Goal: Task Accomplishment & Management: Use online tool/utility

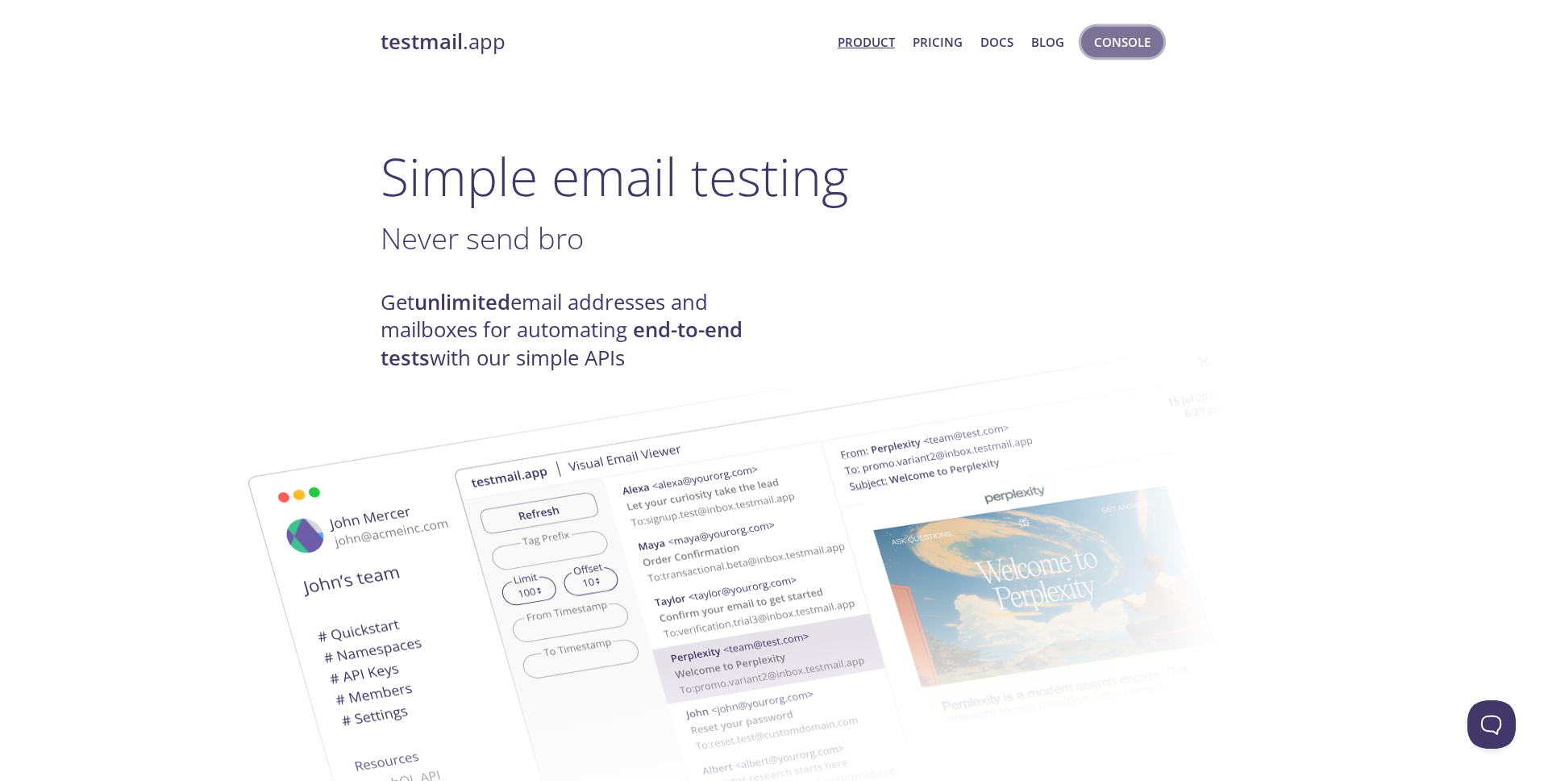
click at [1138, 50] on span "Console" at bounding box center [1122, 41] width 56 height 21
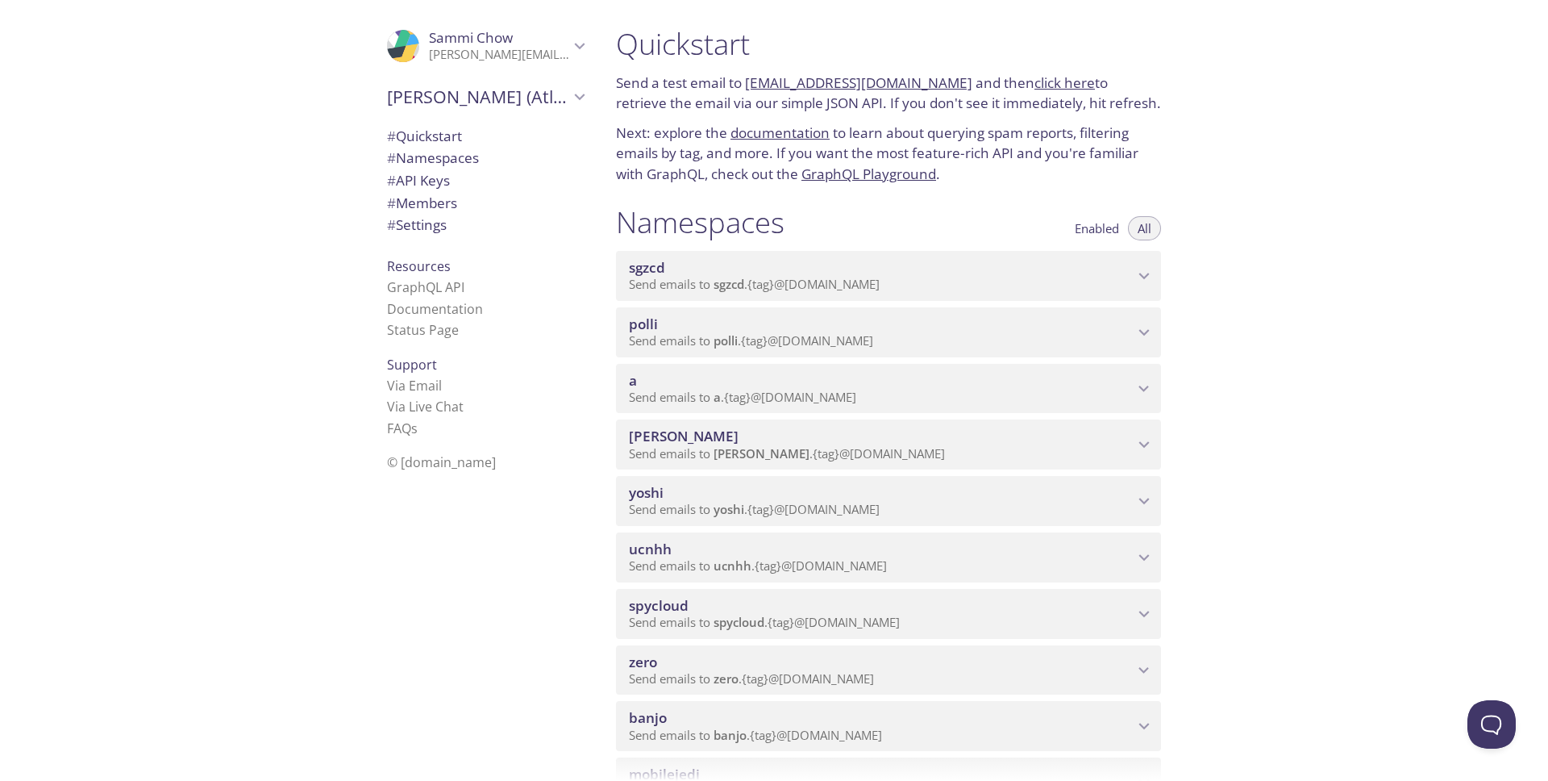
click at [731, 331] on span "polli" at bounding box center [881, 324] width 505 height 18
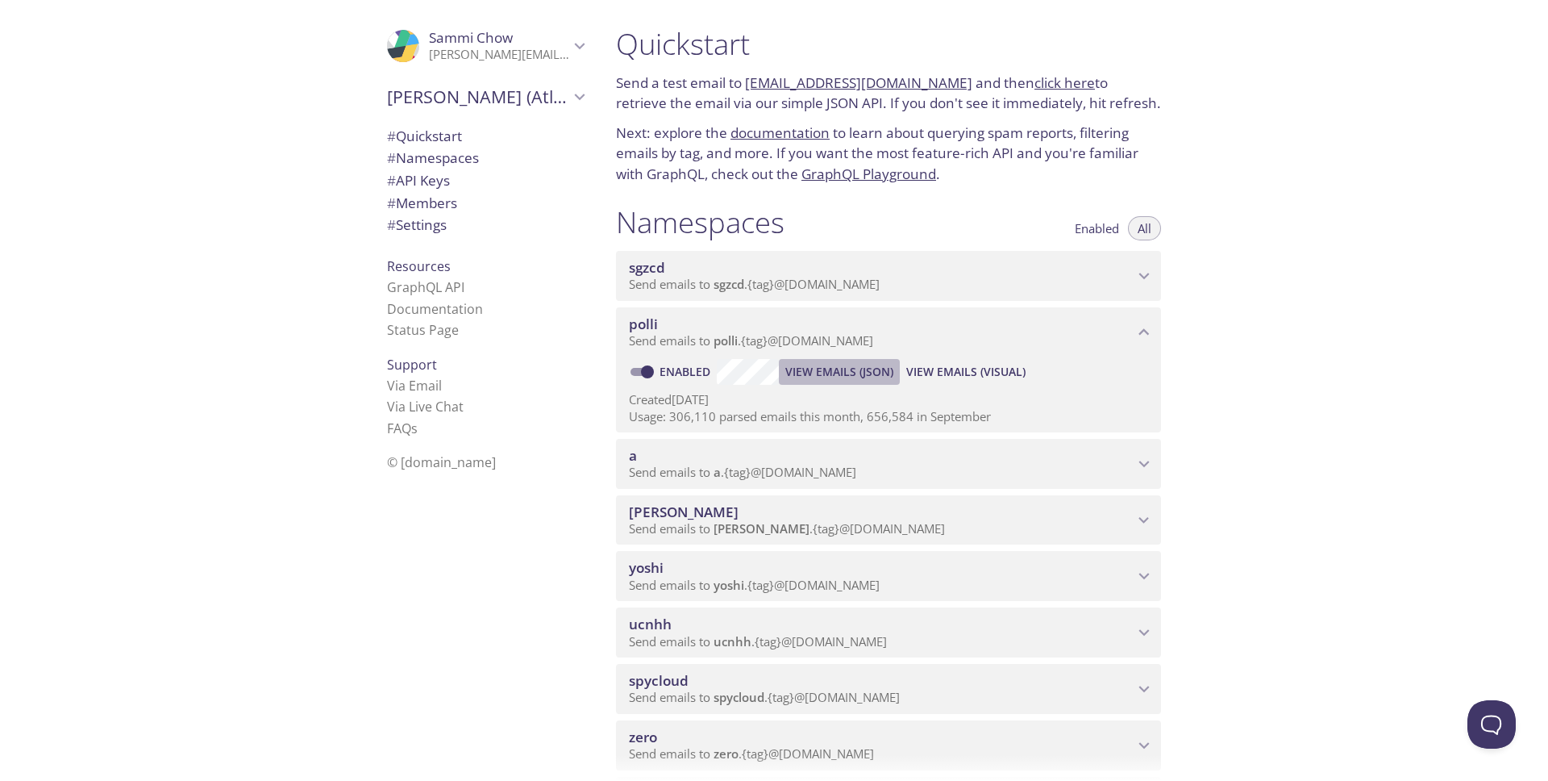
click at [859, 373] on span "View Emails (JSON)" at bounding box center [839, 371] width 108 height 19
click at [930, 371] on span "View Emails (Visual)" at bounding box center [965, 371] width 119 height 19
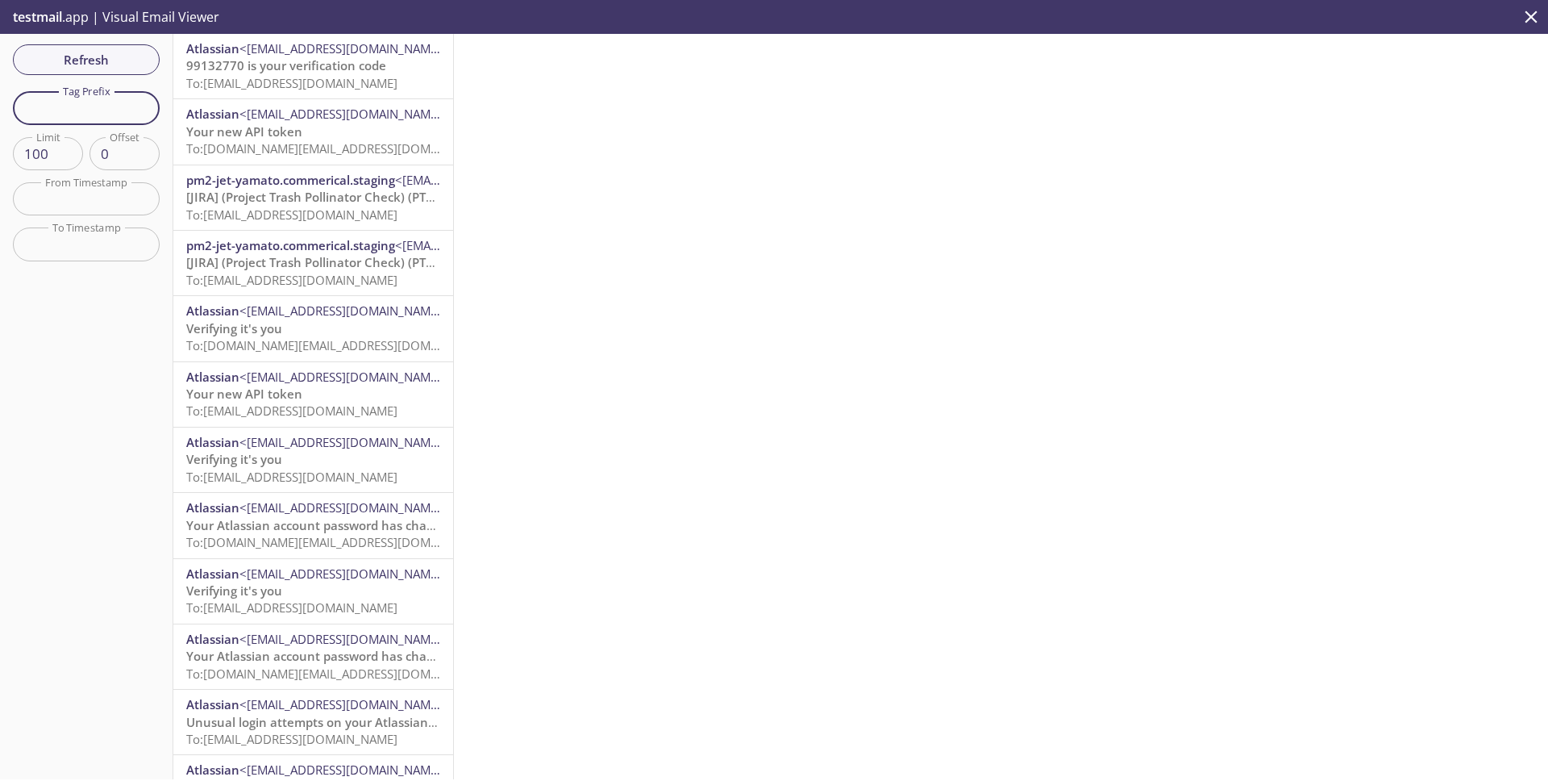
click at [90, 102] on input "text" at bounding box center [86, 107] width 147 height 33
paste input "passwordauthpolicy.prod"
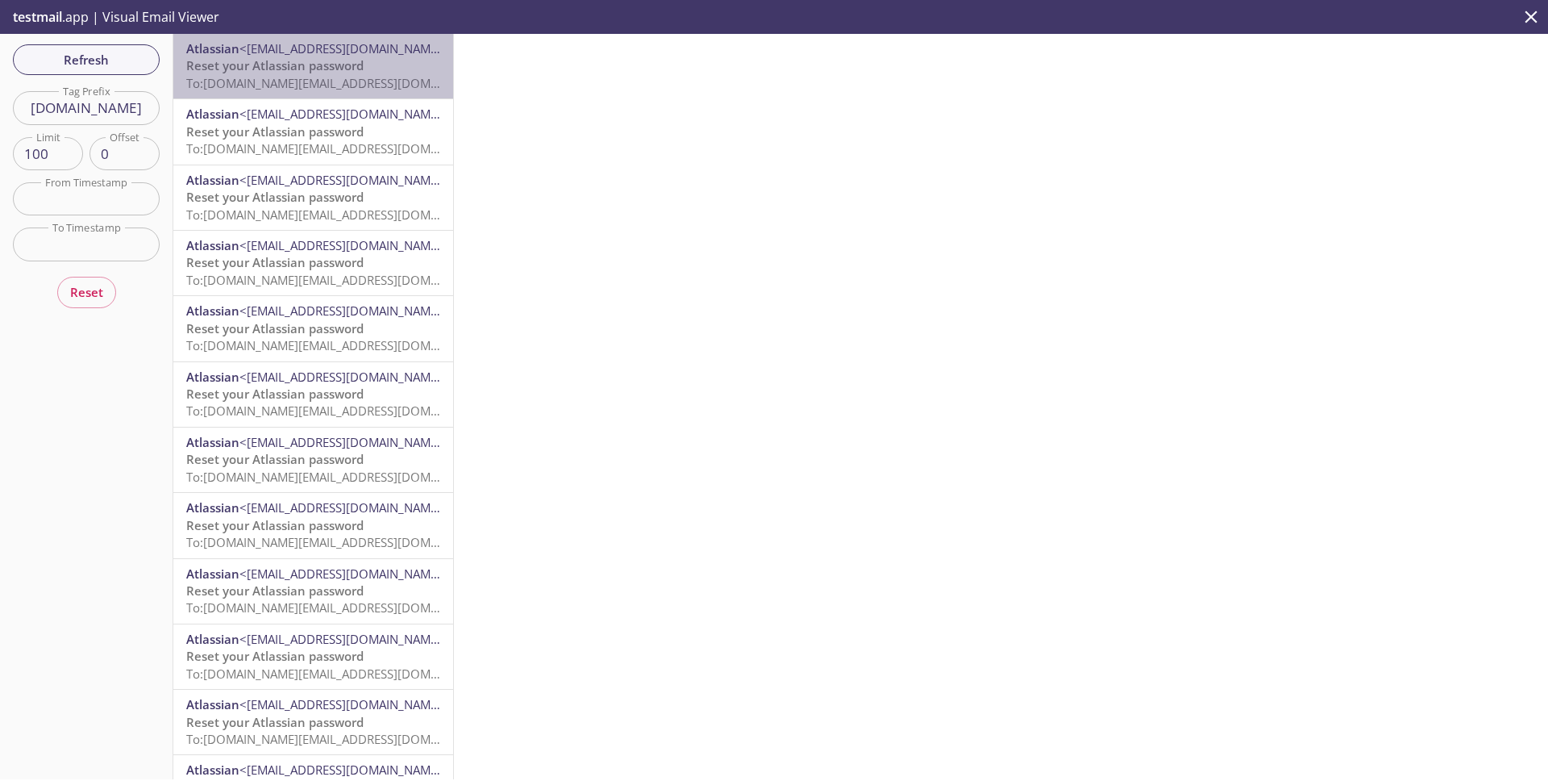
click at [325, 86] on span "To: polli.passwordauthpolicy.prod@inbox.testmail.app" at bounding box center [339, 83] width 306 height 16
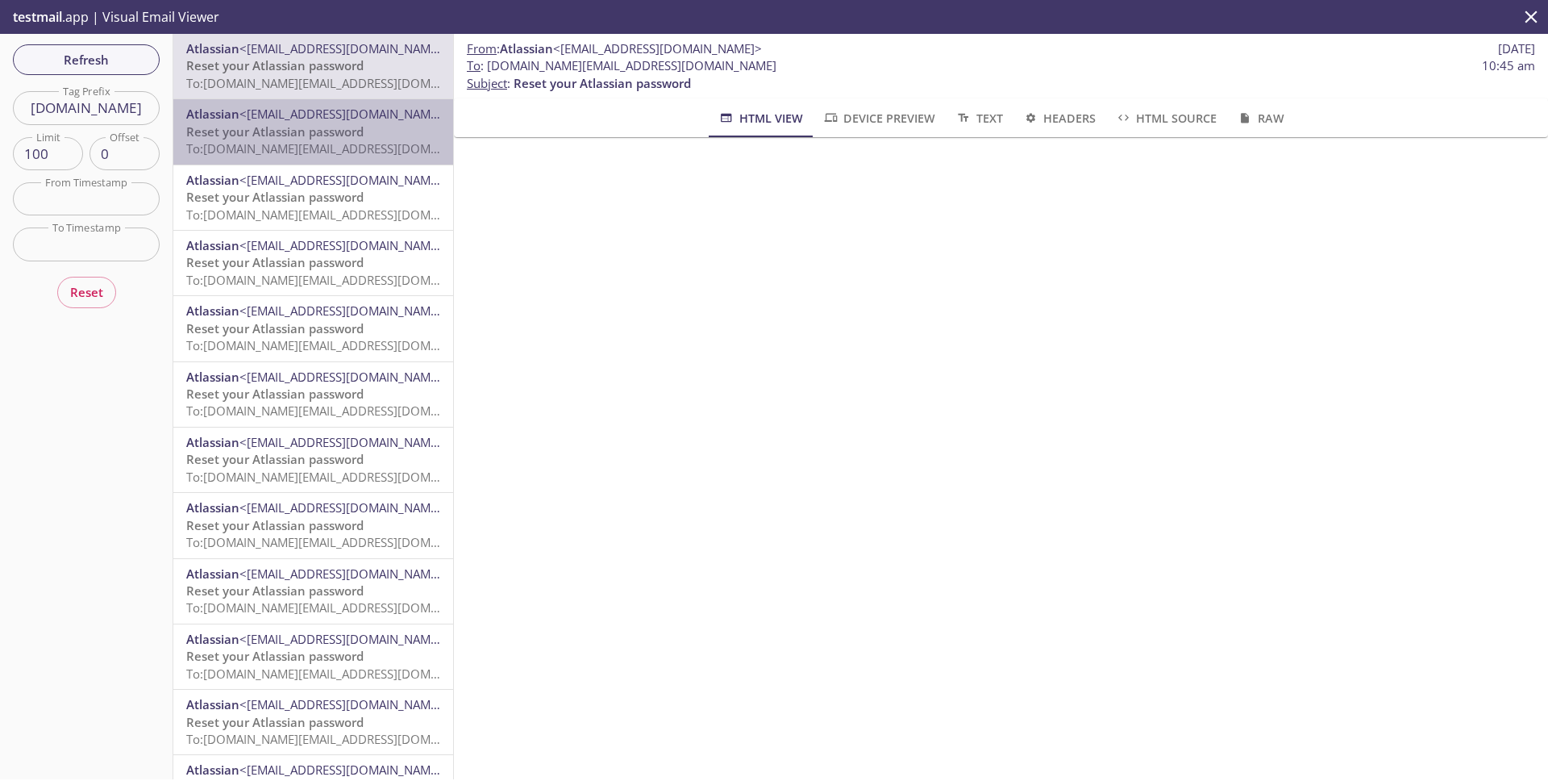
click at [317, 122] on span "<noreply+b7a3ee7@id.atlassian.com>" at bounding box center [344, 114] width 209 height 16
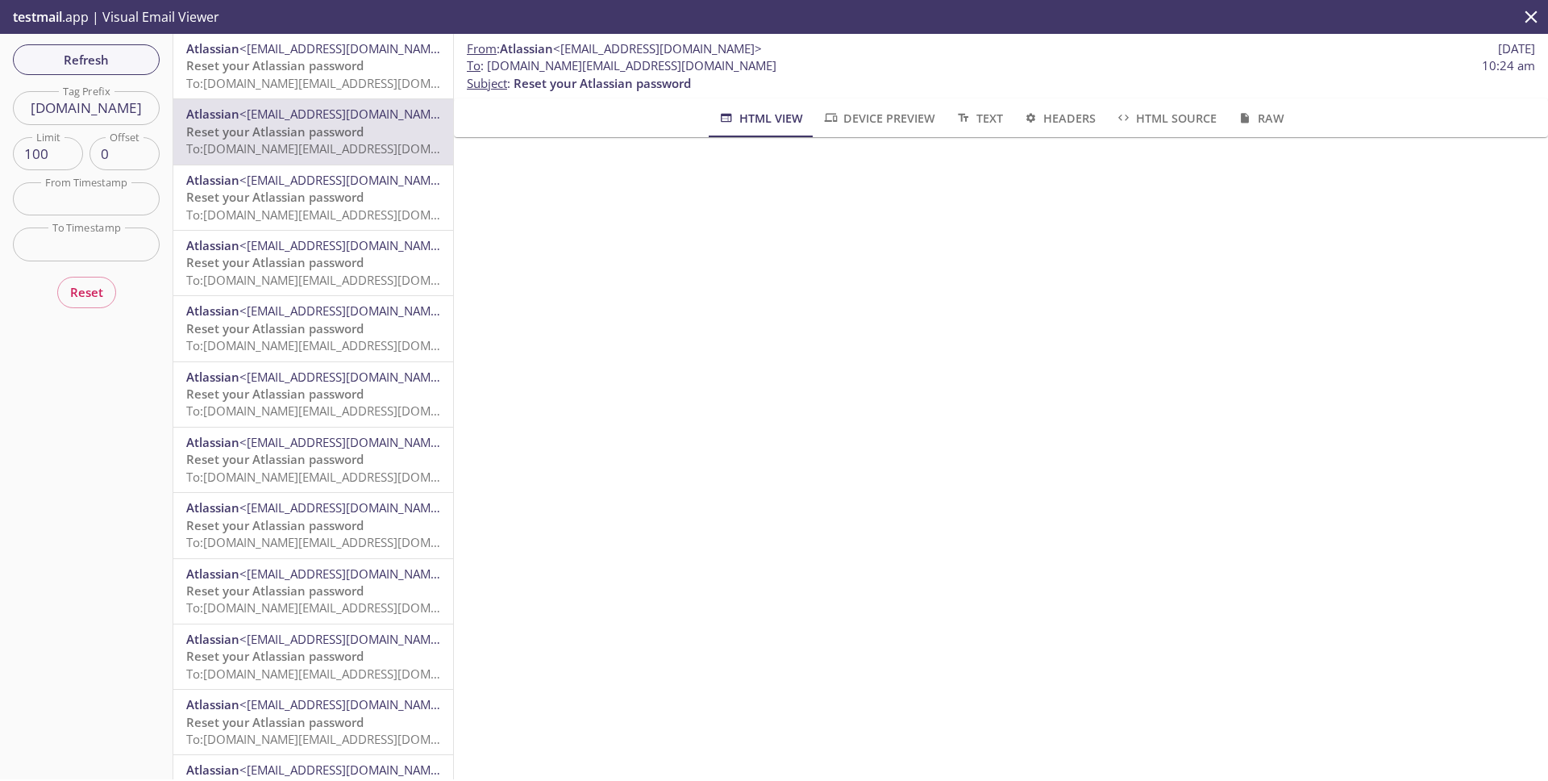
click at [324, 69] on span "Reset your Atlassian password" at bounding box center [274, 65] width 177 height 16
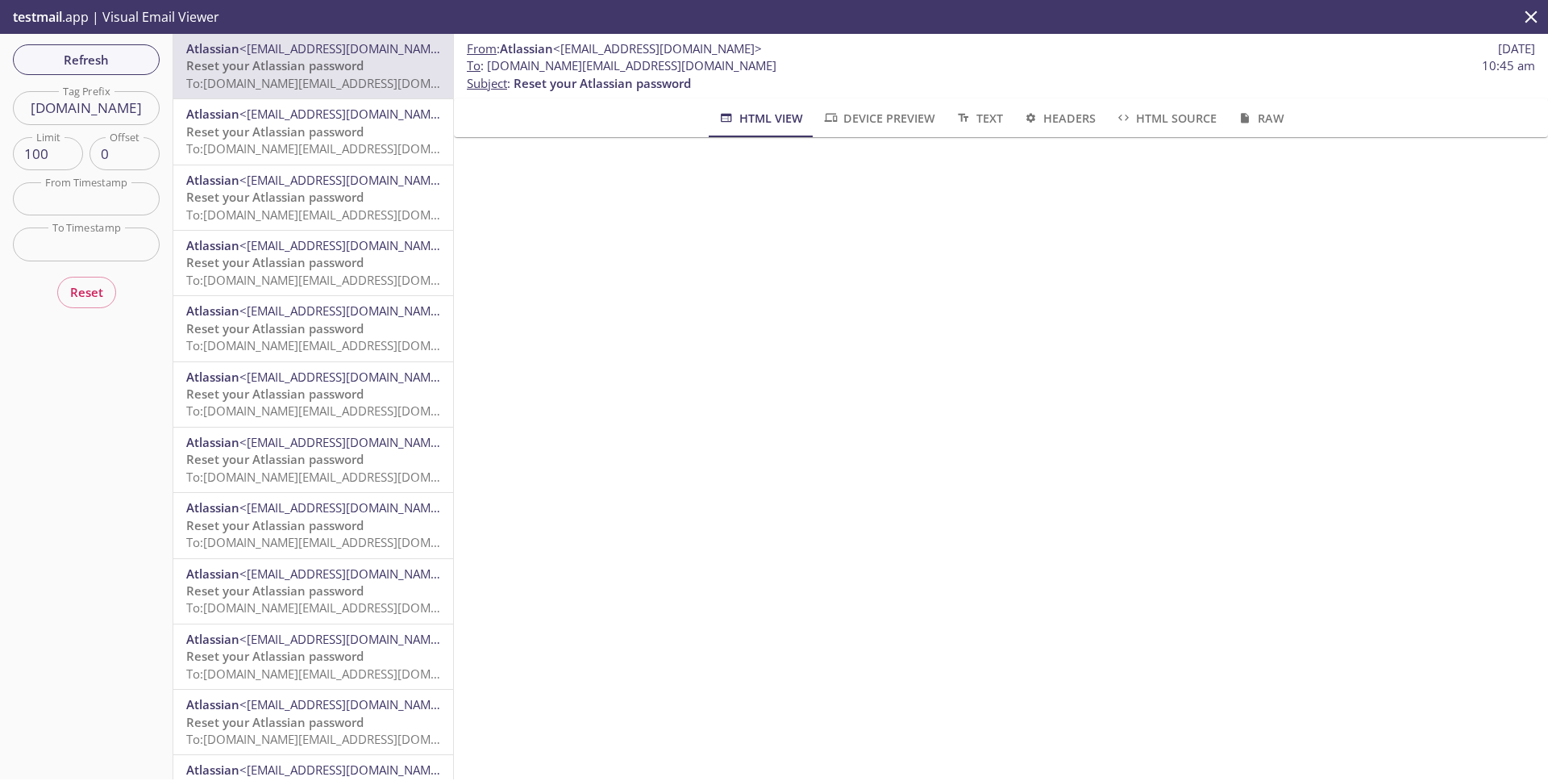
click at [335, 141] on span "To: polli.passwordauthpolicy.prod@inbox.testmail.app" at bounding box center [339, 148] width 306 height 16
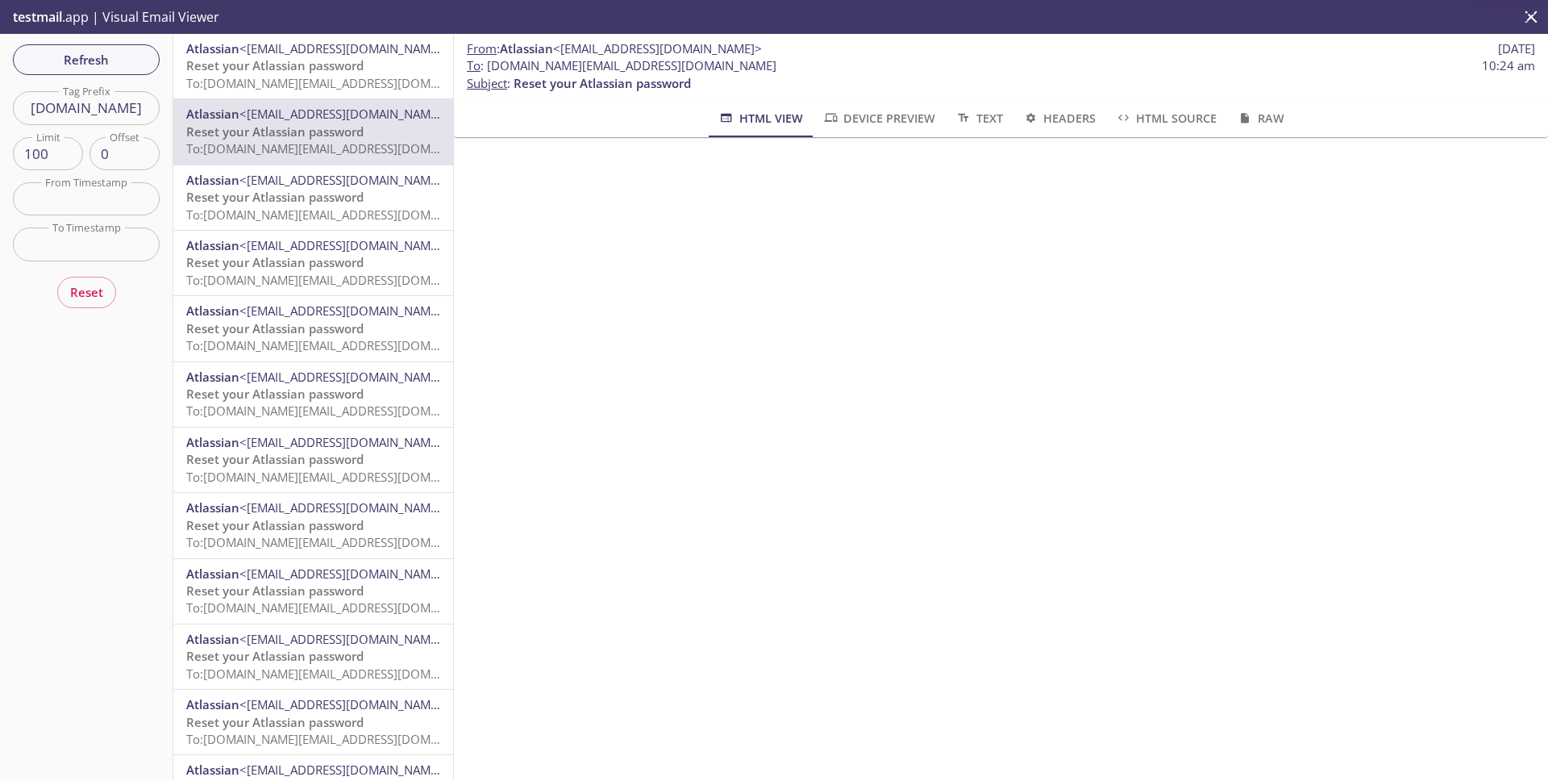
click at [331, 194] on span "Reset your Atlassian password" at bounding box center [274, 197] width 177 height 16
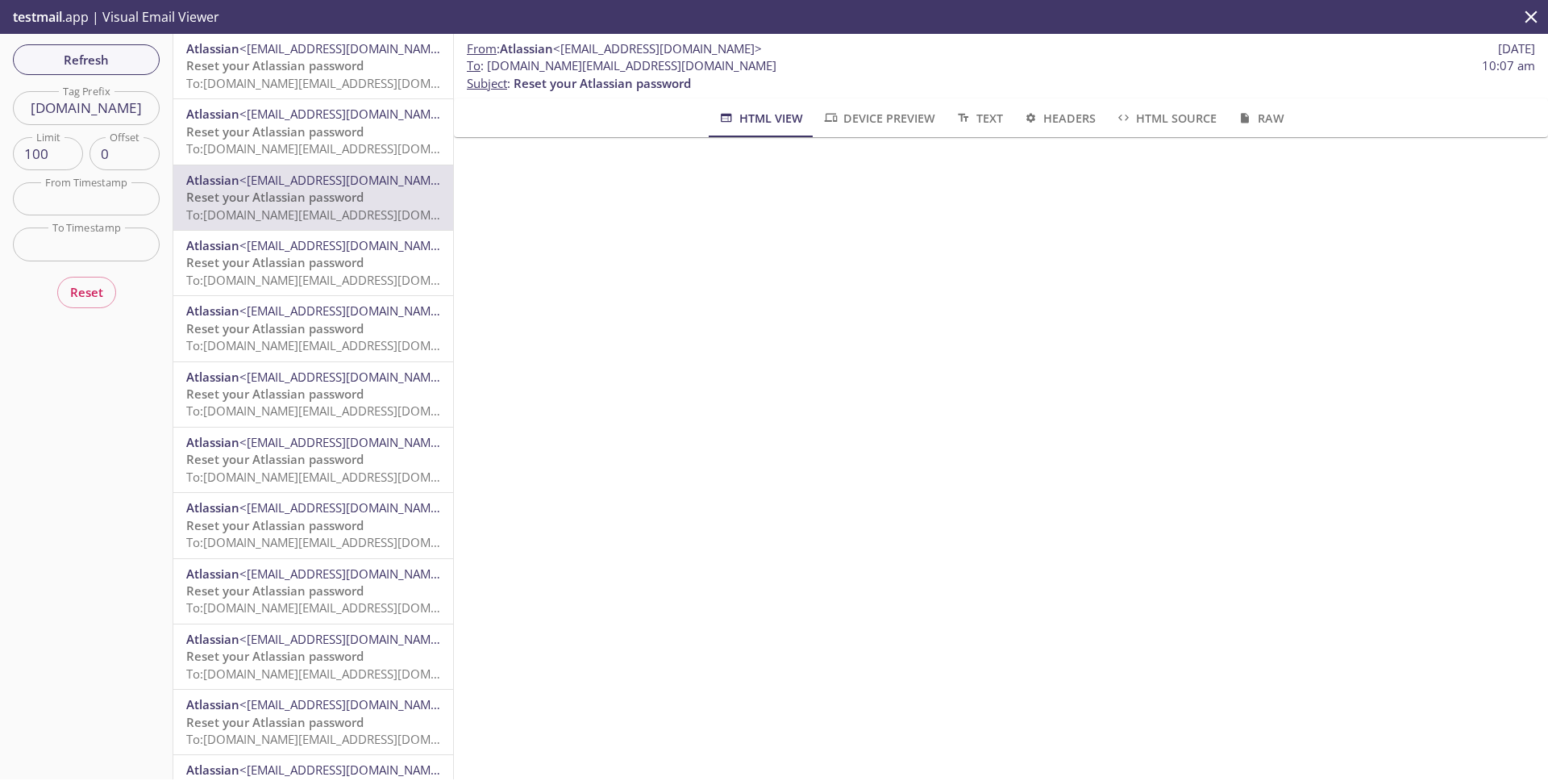
click at [373, 67] on p "Reset your Atlassian password To: polli.passwordauthpolicy.prod@inbox.testmail.…" at bounding box center [313, 74] width 254 height 35
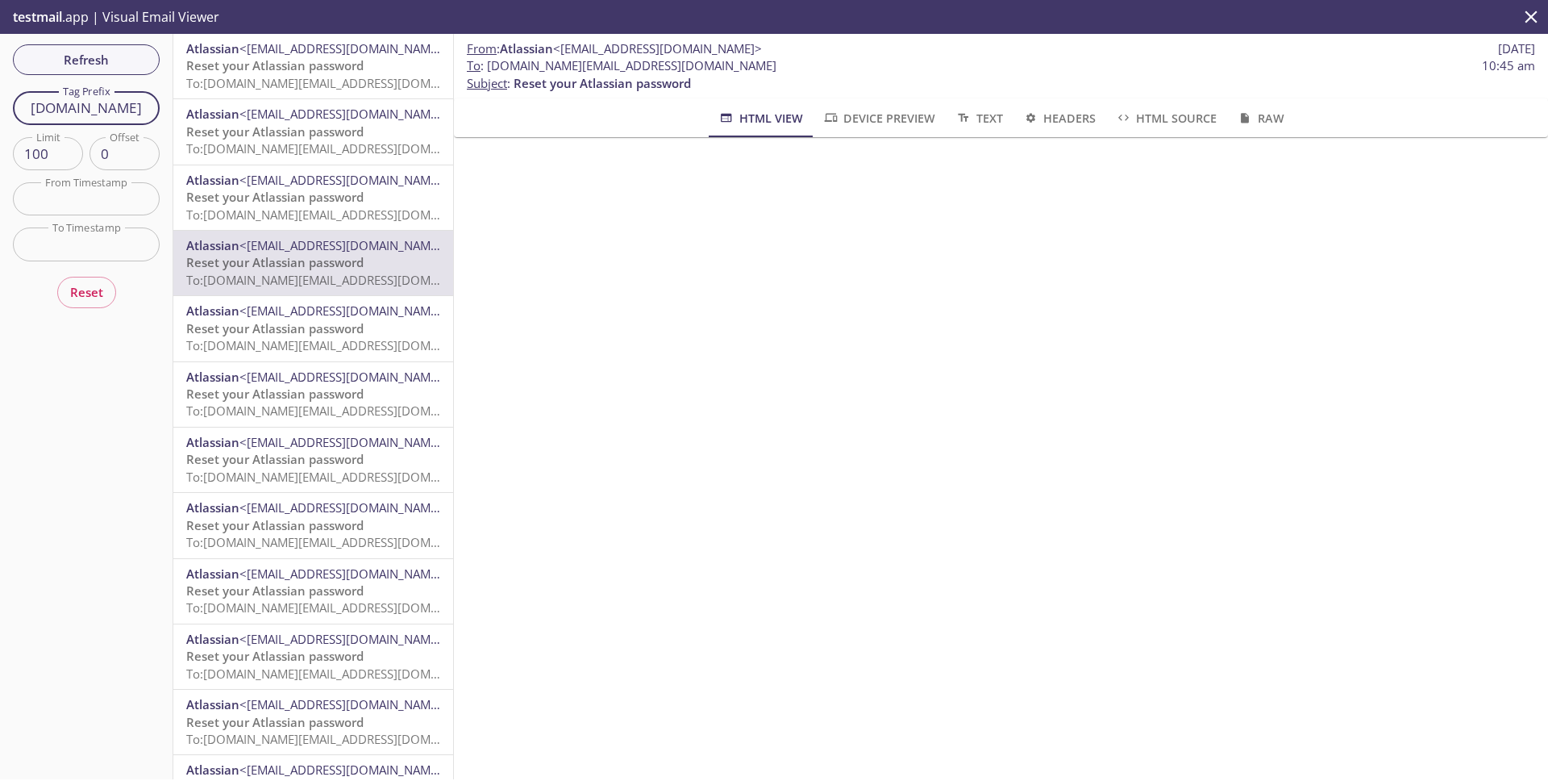
click at [114, 116] on input "passwordauthpolicy.prod" at bounding box center [86, 107] width 147 height 33
paste input "mfaenrollemail"
type input "mfaenrollemail.prod"
click at [135, 65] on span "Refresh" at bounding box center [86, 59] width 121 height 21
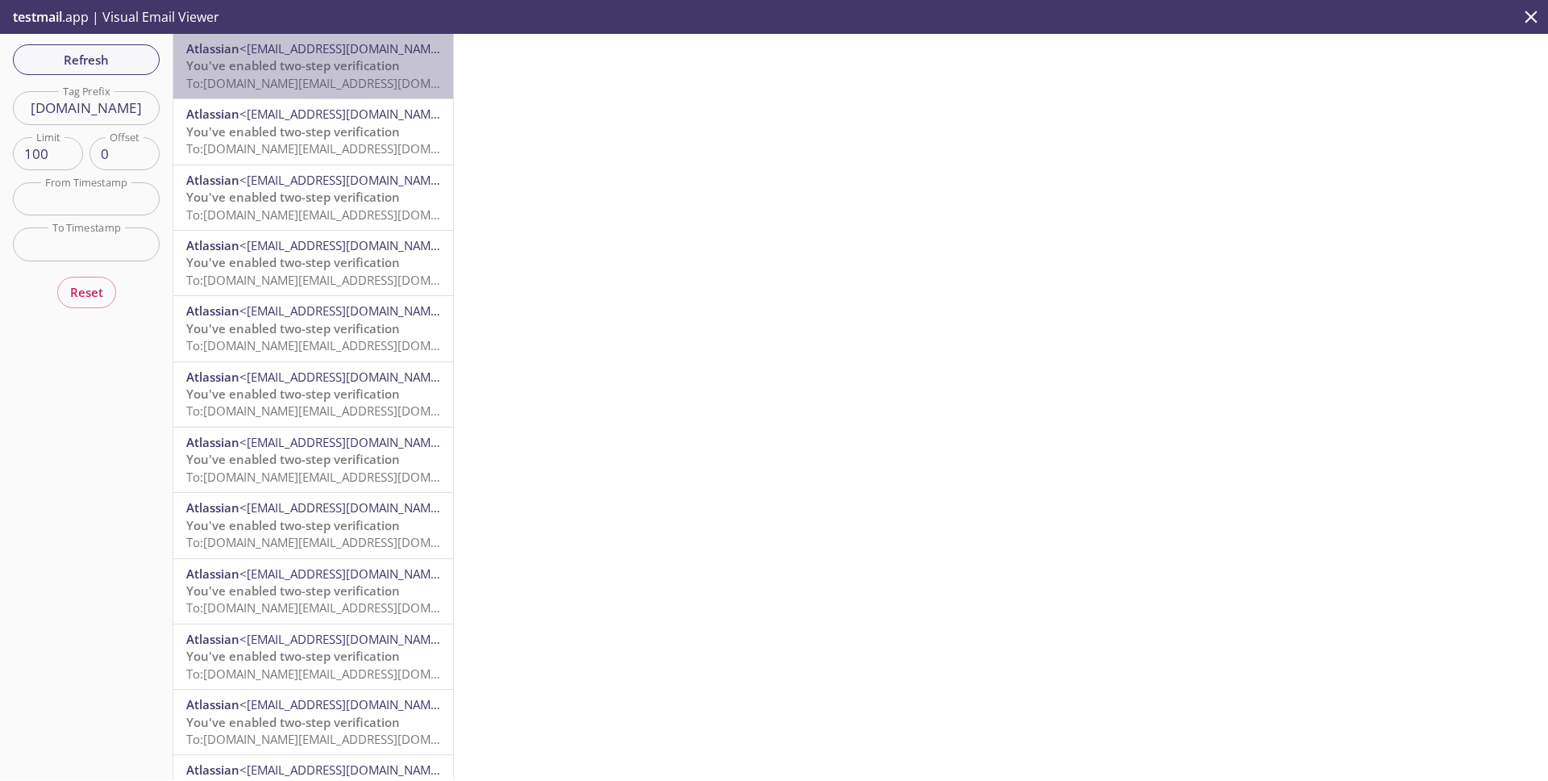
click at [375, 80] on span "To: polli.mfaenrollemail.prod@inbox.testmail.app" at bounding box center [339, 83] width 306 height 16
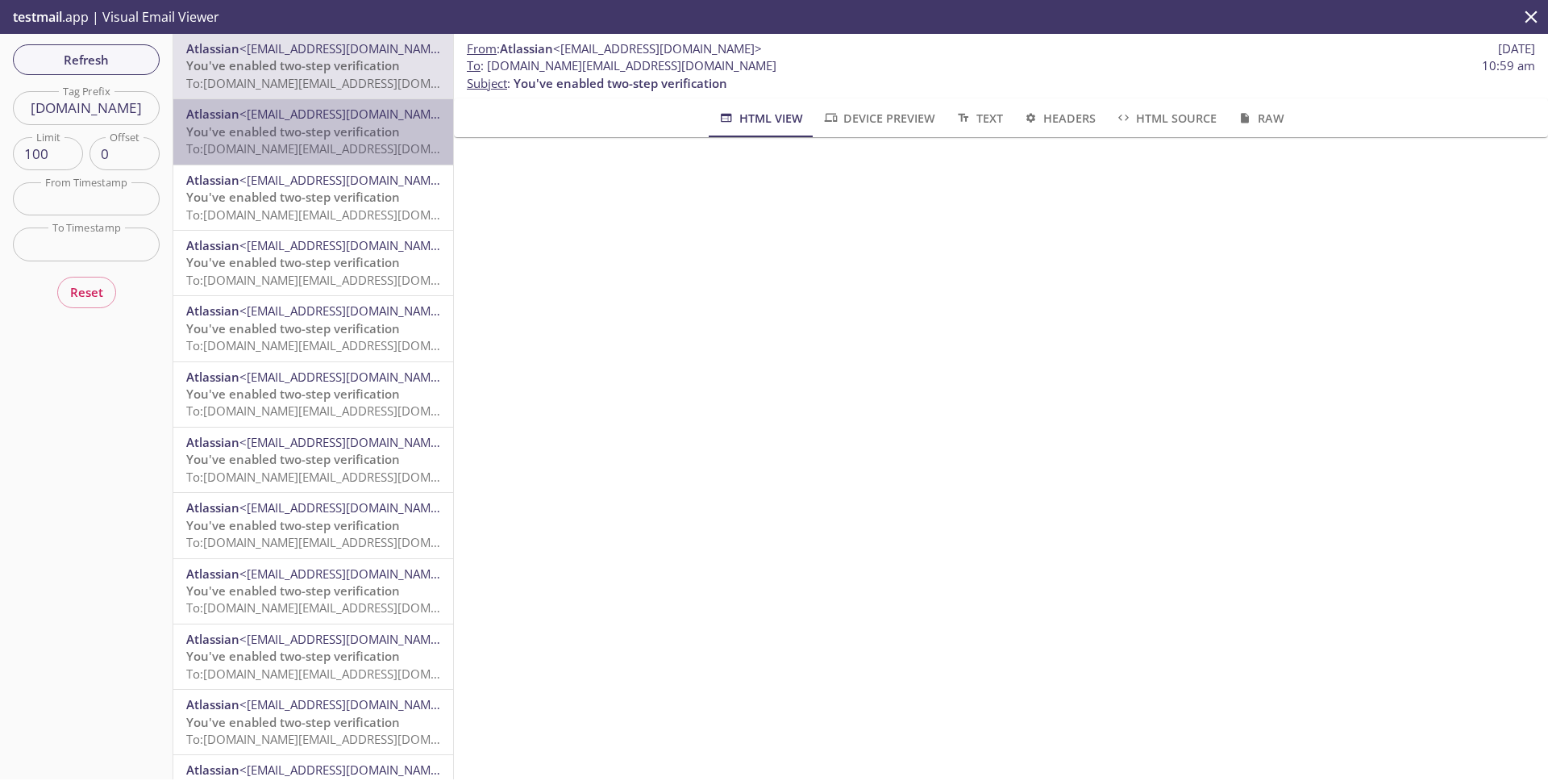
click at [390, 138] on span "You've enabled two-step verification" at bounding box center [293, 131] width 214 height 16
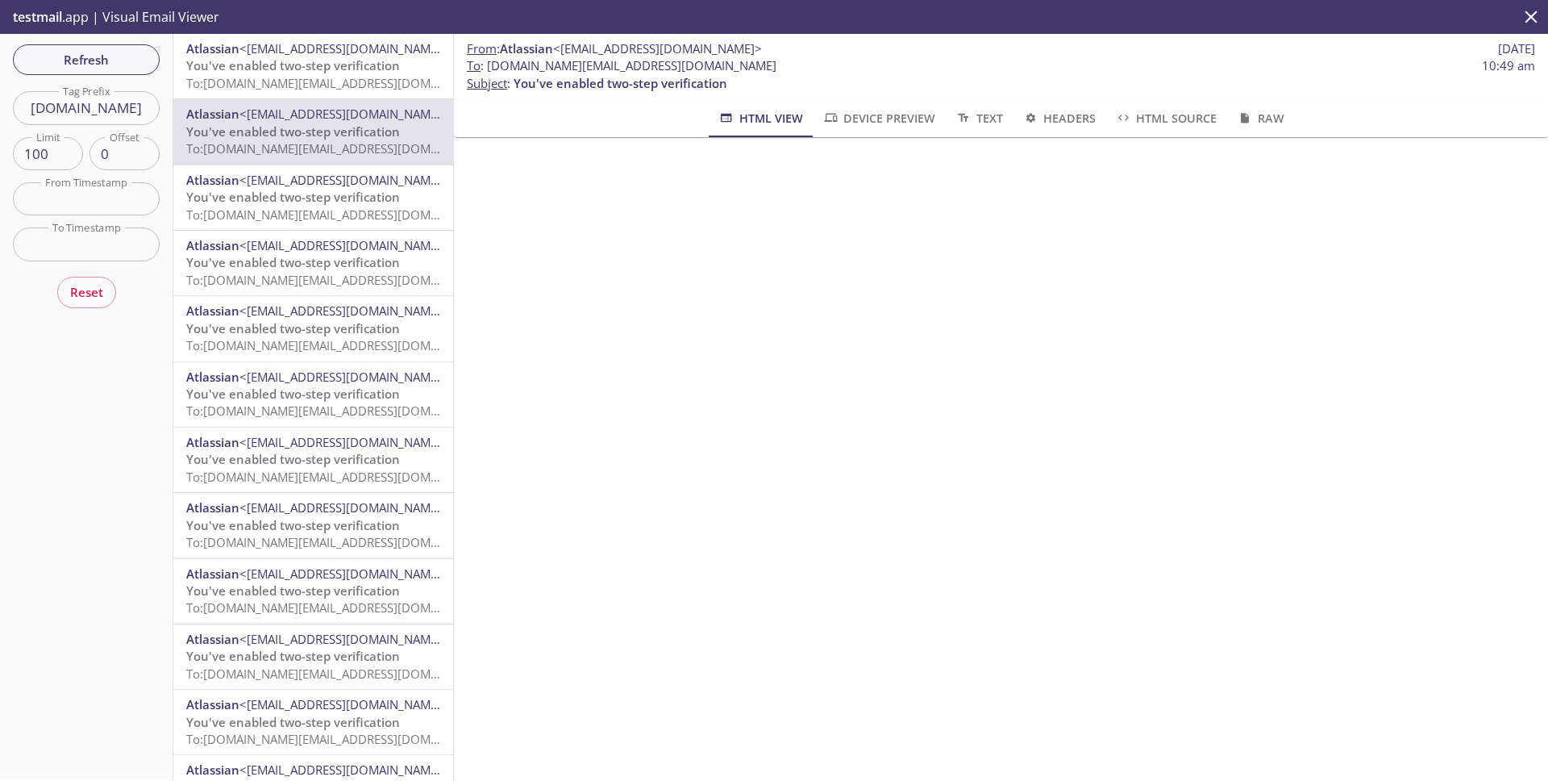
click at [390, 173] on span "<noreply+17c6dfa@id.atlassian.com>" at bounding box center [344, 180] width 209 height 16
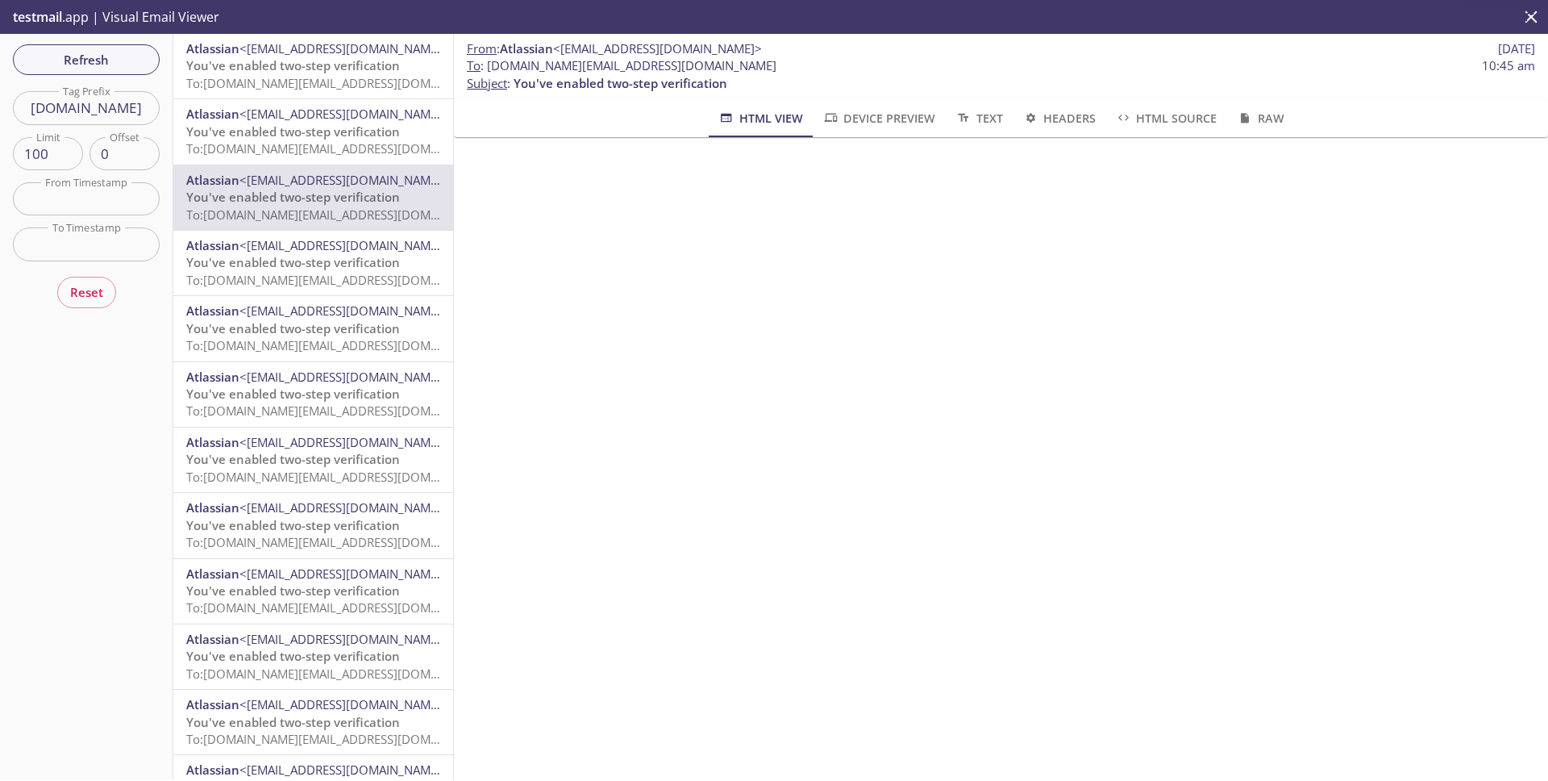
click at [403, 235] on div "Atlassian <noreply+17c6dfa@id.atlassian.com> You've enabled two-step verificati…" at bounding box center [313, 263] width 280 height 65
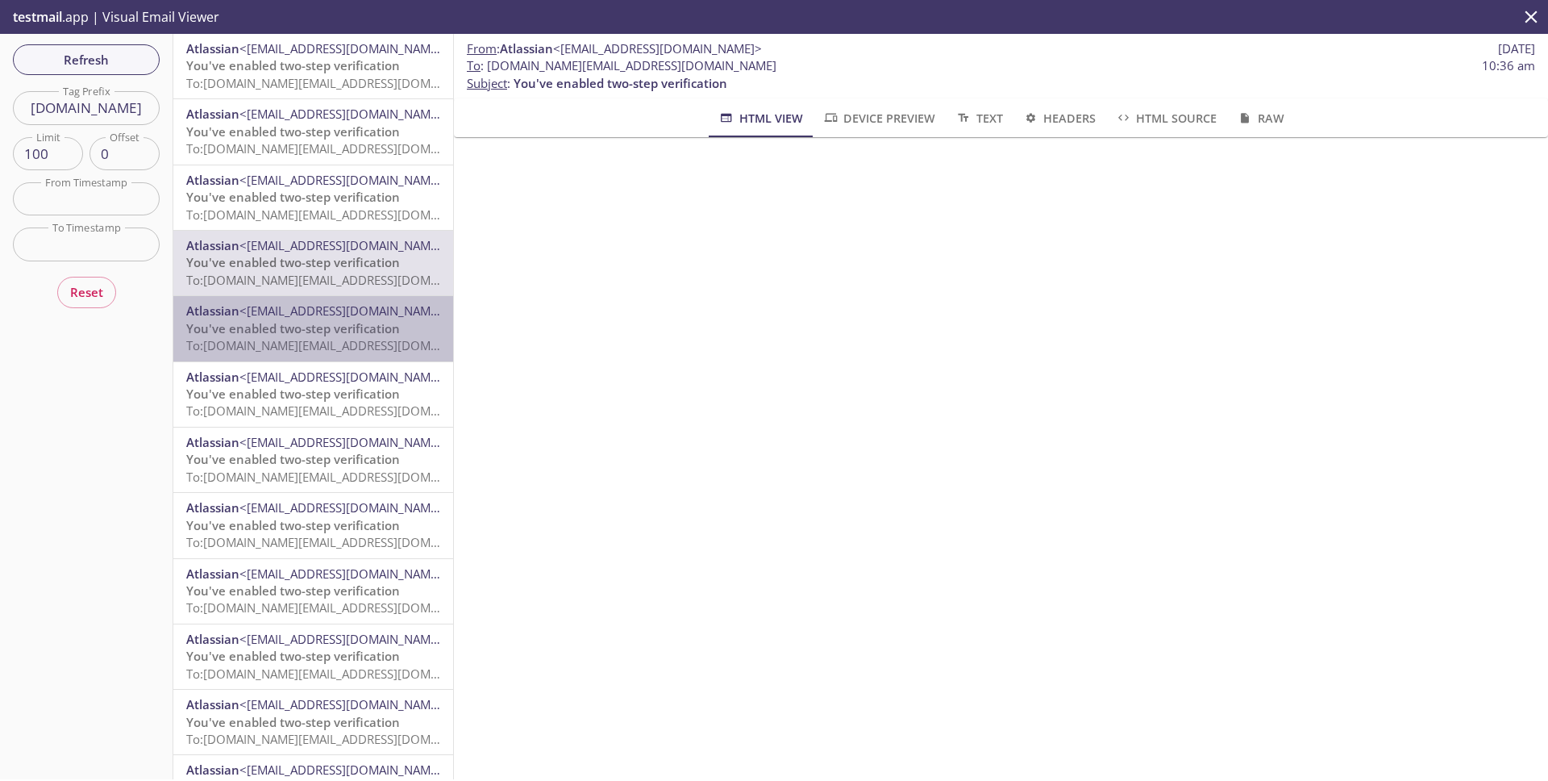
click at [405, 323] on p "You've enabled two-step verification To: polli.mfaenrollemail.prod@inbox.testma…" at bounding box center [313, 337] width 254 height 35
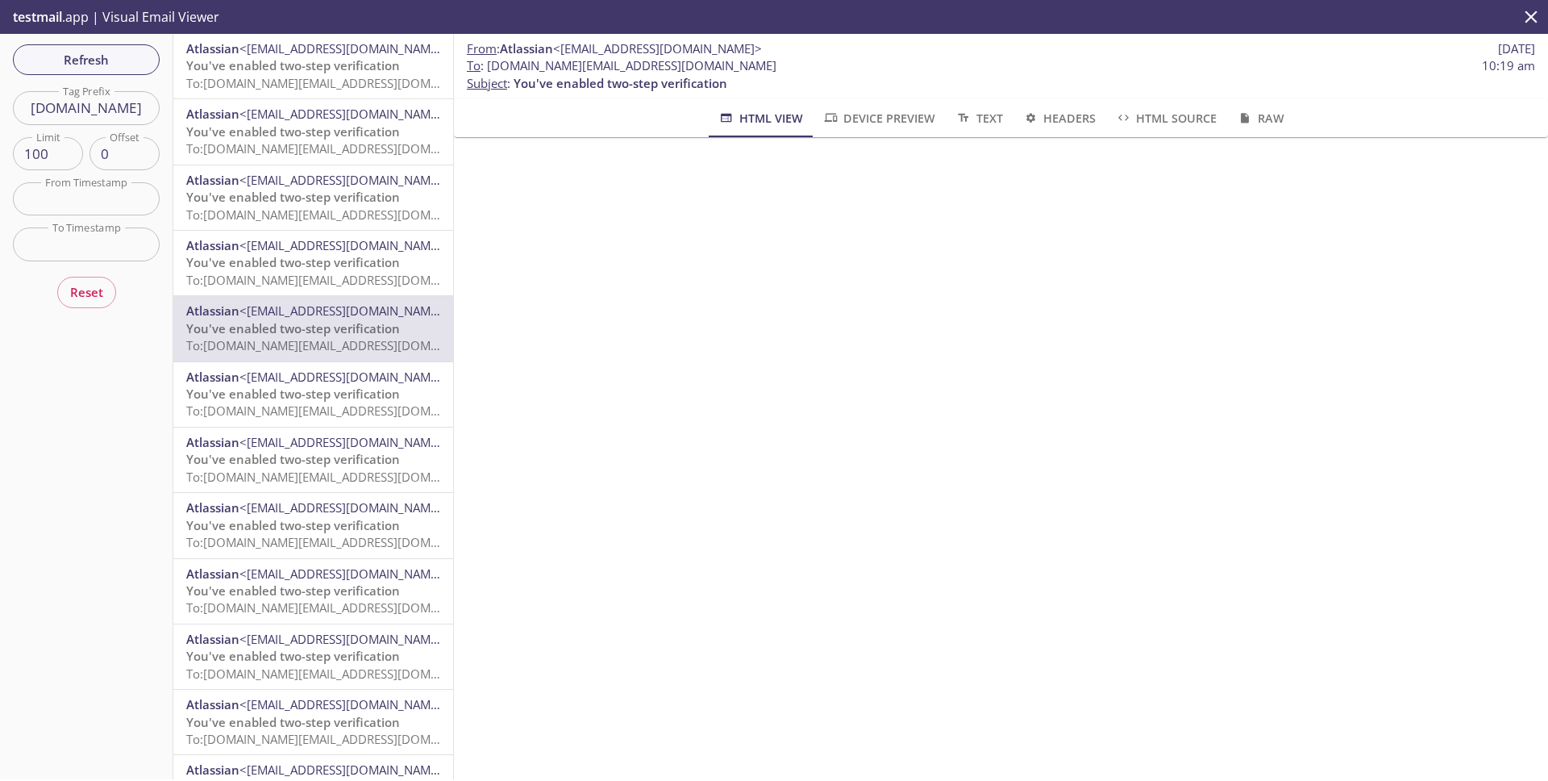
click at [393, 272] on span "To: polli.mfaenrollemail.prod@inbox.testmail.app" at bounding box center [339, 280] width 306 height 16
